Goal: Transaction & Acquisition: Download file/media

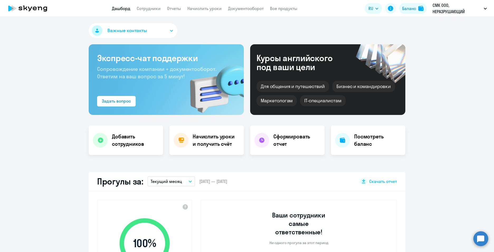
select select "30"
click at [253, 9] on link "Документооборот" at bounding box center [246, 8] width 36 height 5
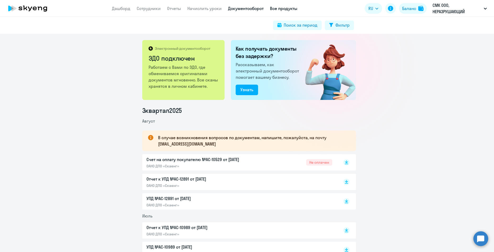
click at [278, 9] on link "Все продукты" at bounding box center [283, 8] width 27 height 5
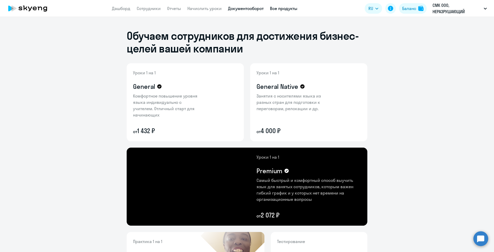
click at [253, 11] on link "Документооборот" at bounding box center [246, 8] width 36 height 5
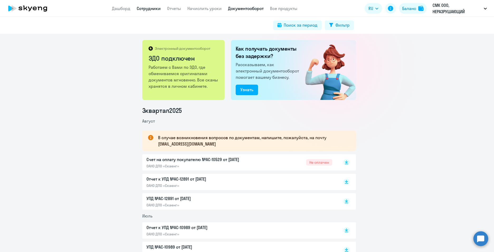
click at [151, 7] on link "Сотрудники" at bounding box center [149, 8] width 24 height 5
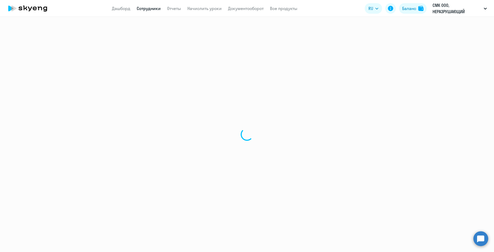
select select "30"
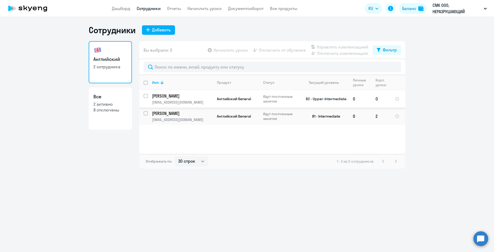
click at [182, 96] on p "[PERSON_NAME]" at bounding box center [182, 96] width 60 height 6
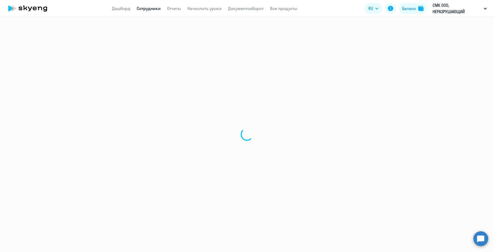
select select "english"
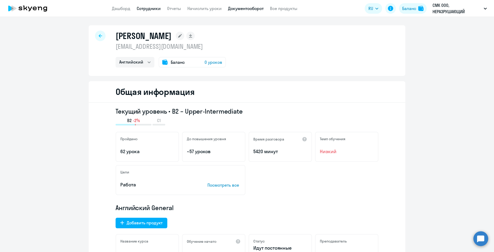
click at [252, 9] on link "Документооборот" at bounding box center [246, 8] width 36 height 5
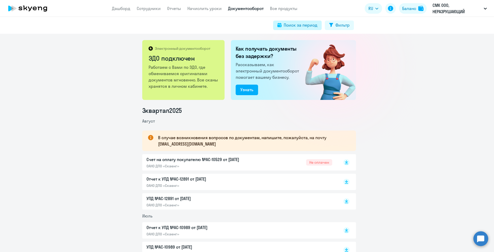
click at [304, 26] on div "Поиск за период" at bounding box center [301, 25] width 34 height 6
select select "all"
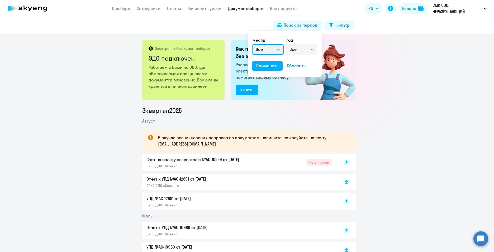
click at [278, 50] on select "Все январь февраль март апрель май июнь июль август сентябрь октябрь ноябрь дек…" at bounding box center [268, 49] width 32 height 11
select select "6"
click at [252, 44] on select "Все январь февраль март апрель май июнь июль август сентябрь октябрь ноябрь дек…" at bounding box center [268, 49] width 32 height 11
click at [291, 51] on select "Все 2025 2024 2023 2022 2021 2020 2019 2018 2017 2016" at bounding box center [302, 49] width 32 height 11
select select "2025"
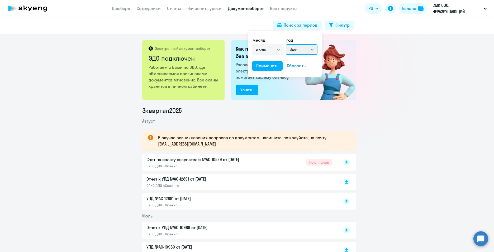
click at [286, 44] on select "Все 2025 2024 2023 2022 2021 2020 2019 2018 2017 2016" at bounding box center [302, 49] width 32 height 11
click at [273, 64] on div "Применить" at bounding box center [267, 66] width 22 height 6
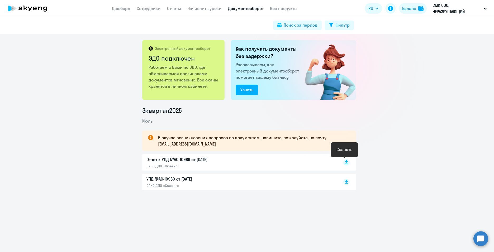
click at [343, 162] on rect at bounding box center [346, 162] width 6 height 6
click at [345, 181] on icon at bounding box center [346, 181] width 3 height 3
